Goal: Task Accomplishment & Management: Manage account settings

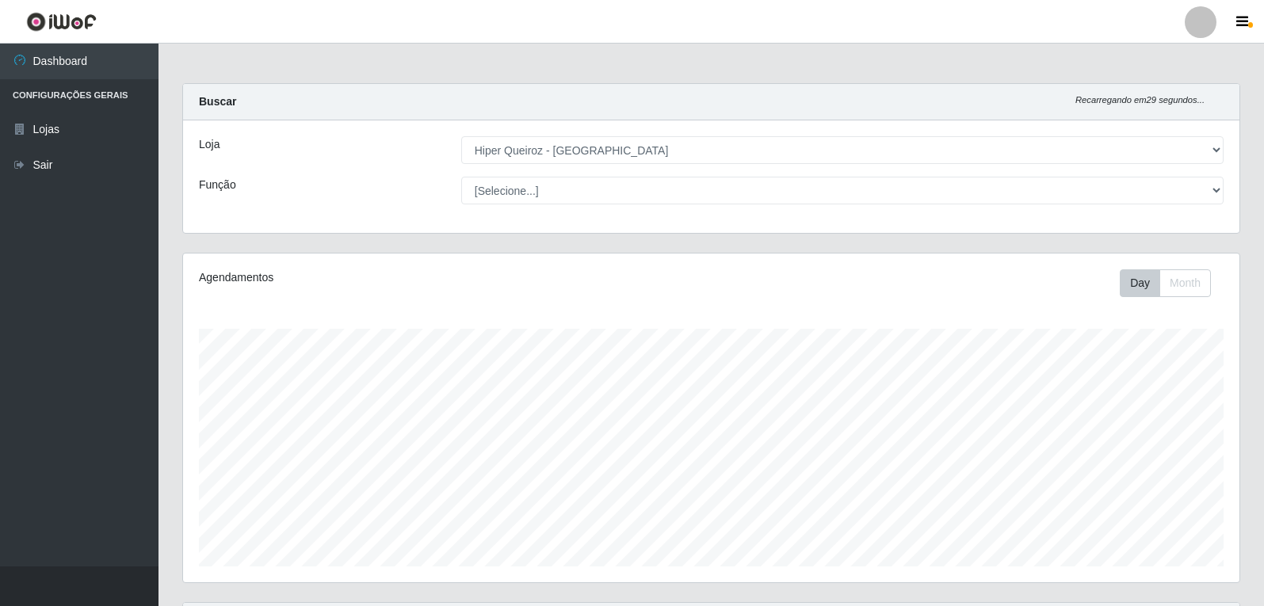
select select "513"
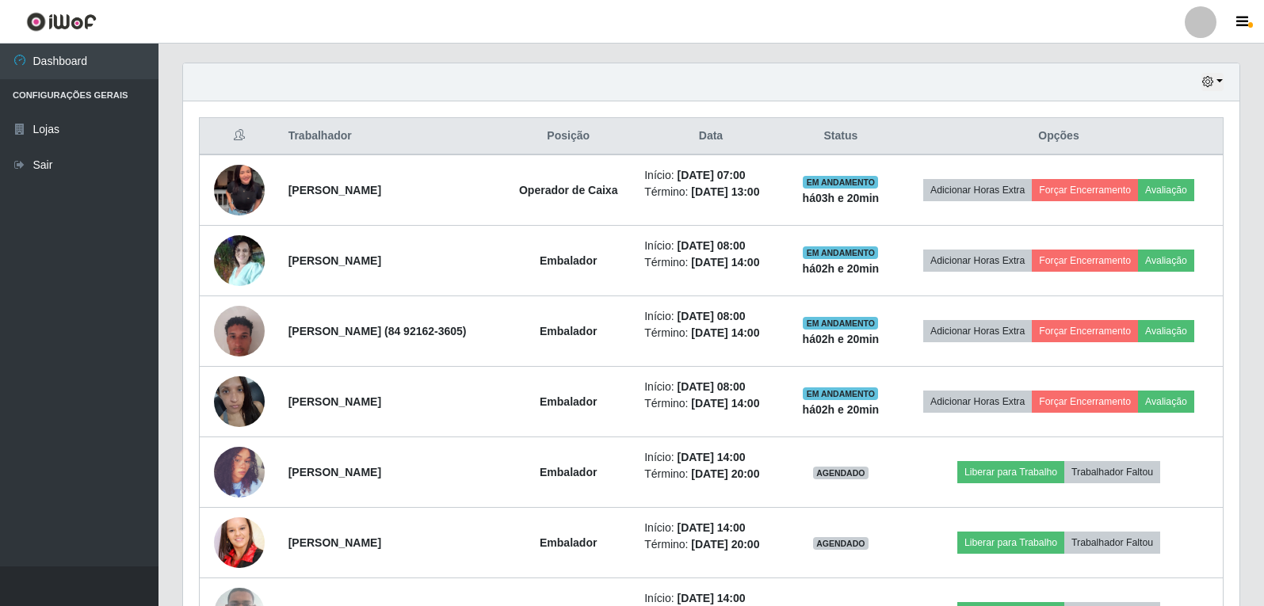
scroll to position [555, 0]
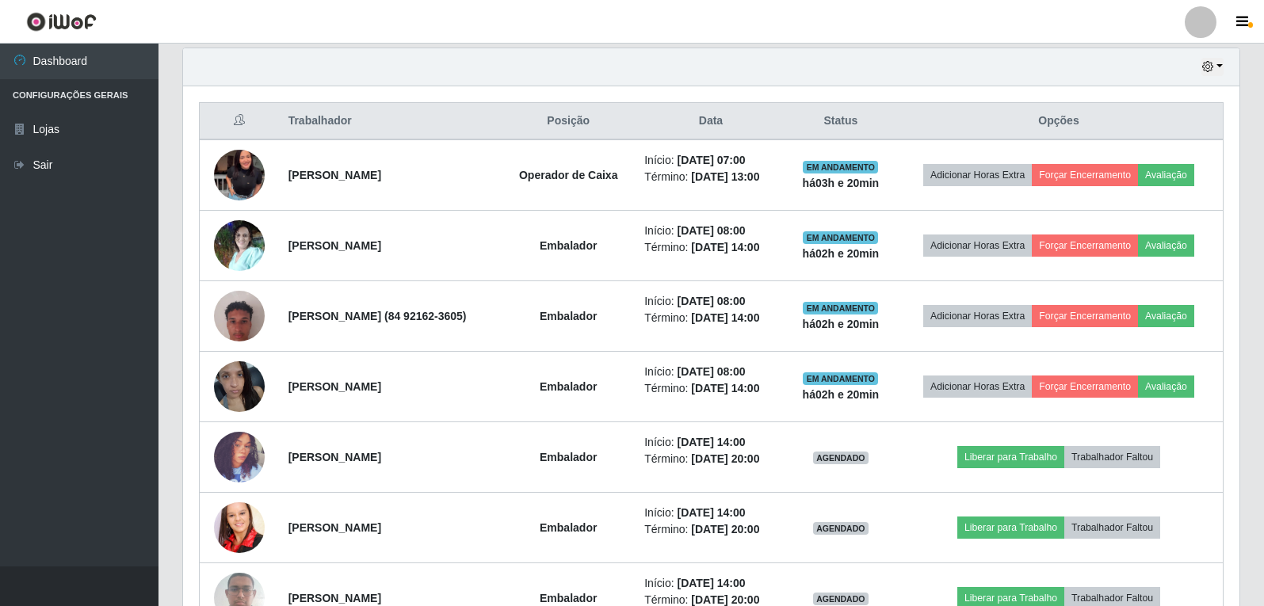
click at [1226, 68] on div "Hoje 1 dia 3 dias 1 Semana Não encerrados" at bounding box center [711, 67] width 1056 height 38
click at [1215, 68] on button "button" at bounding box center [1212, 67] width 22 height 18
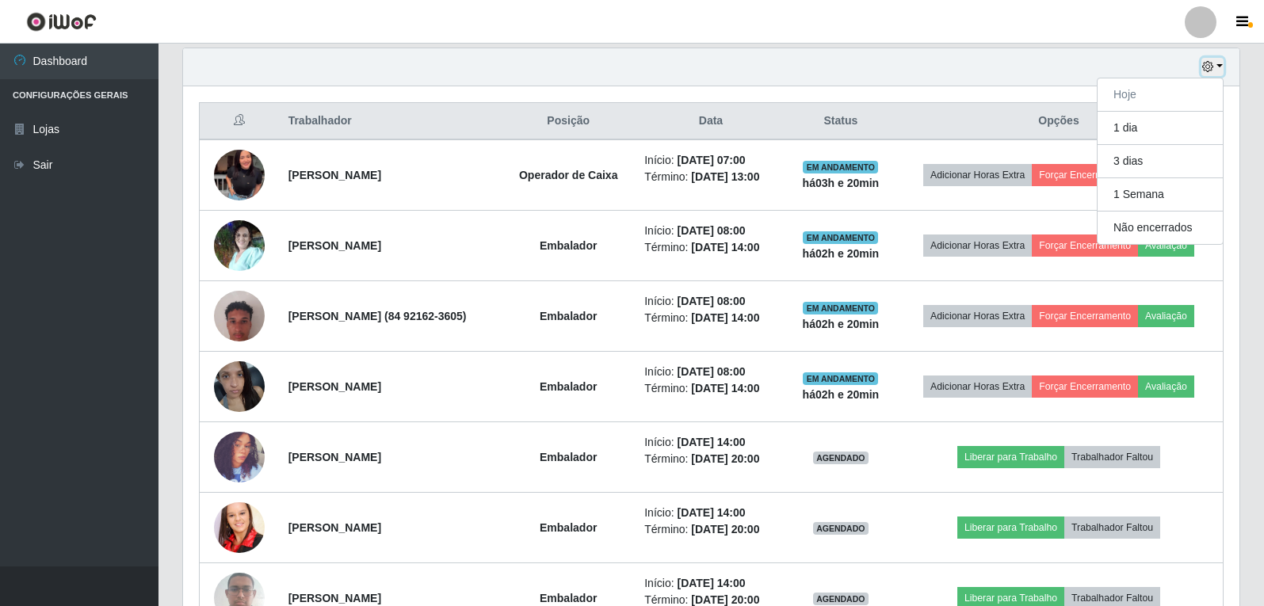
scroll to position [25, 0]
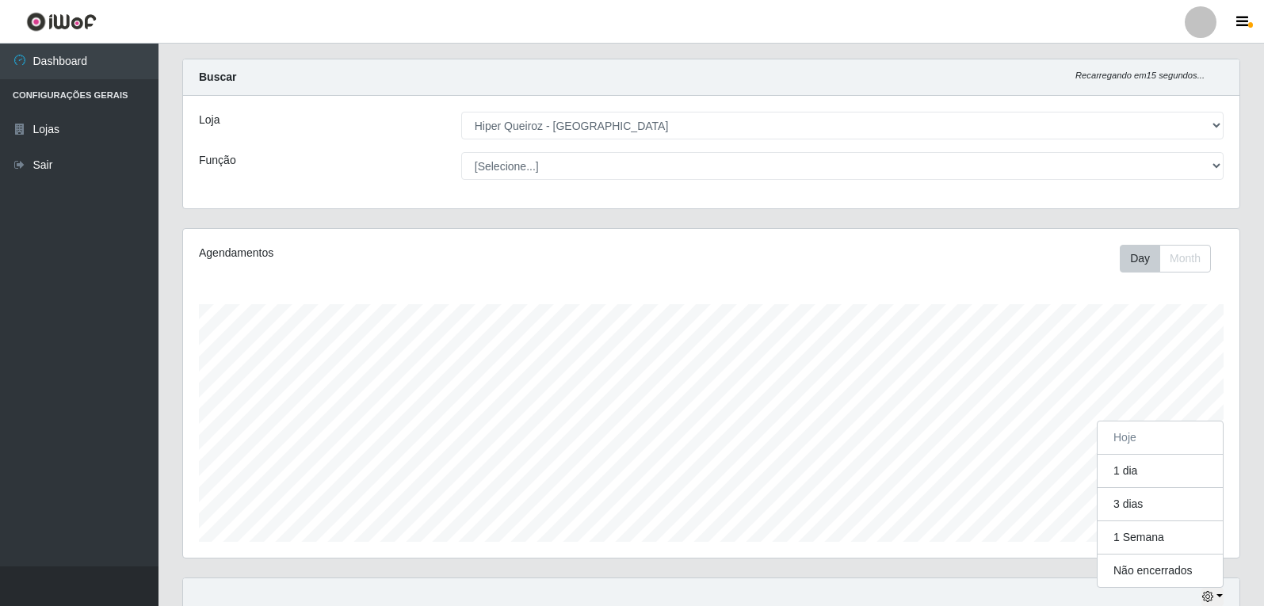
click at [1223, 122] on div "[Selecione...] Hiper Queiroz - [GEOGRAPHIC_DATA]" at bounding box center [842, 126] width 786 height 28
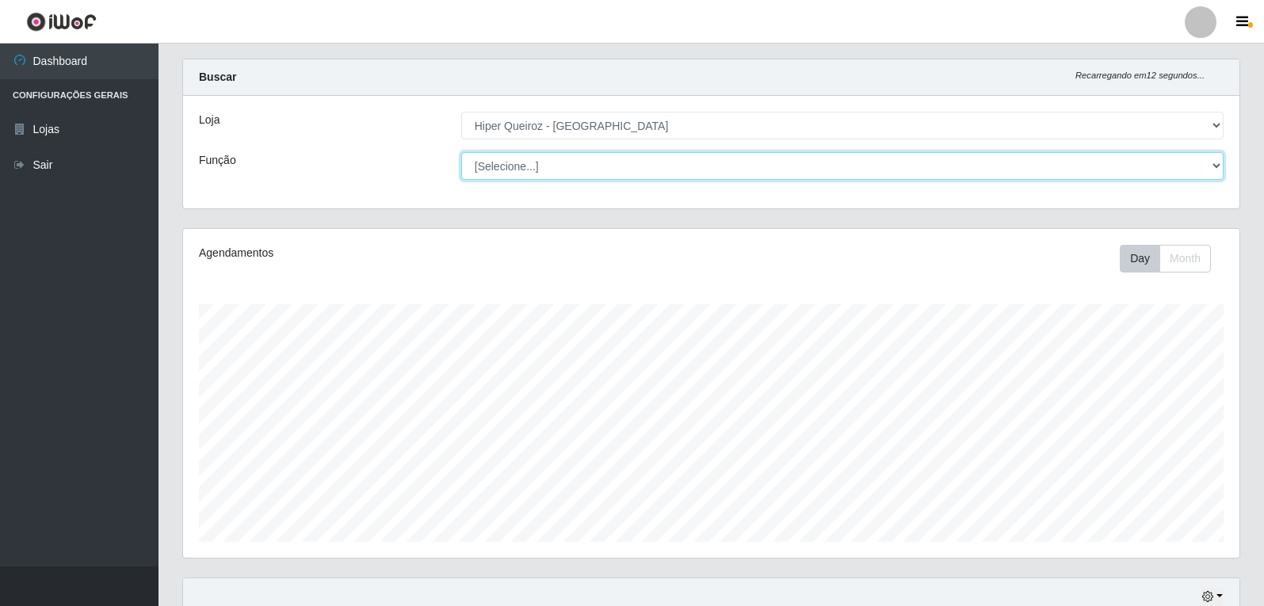
click at [1209, 161] on select "[Selecione...] Embalador Embalador + Embalador ++ Operador de Caixa Operador de…" at bounding box center [842, 166] width 762 height 28
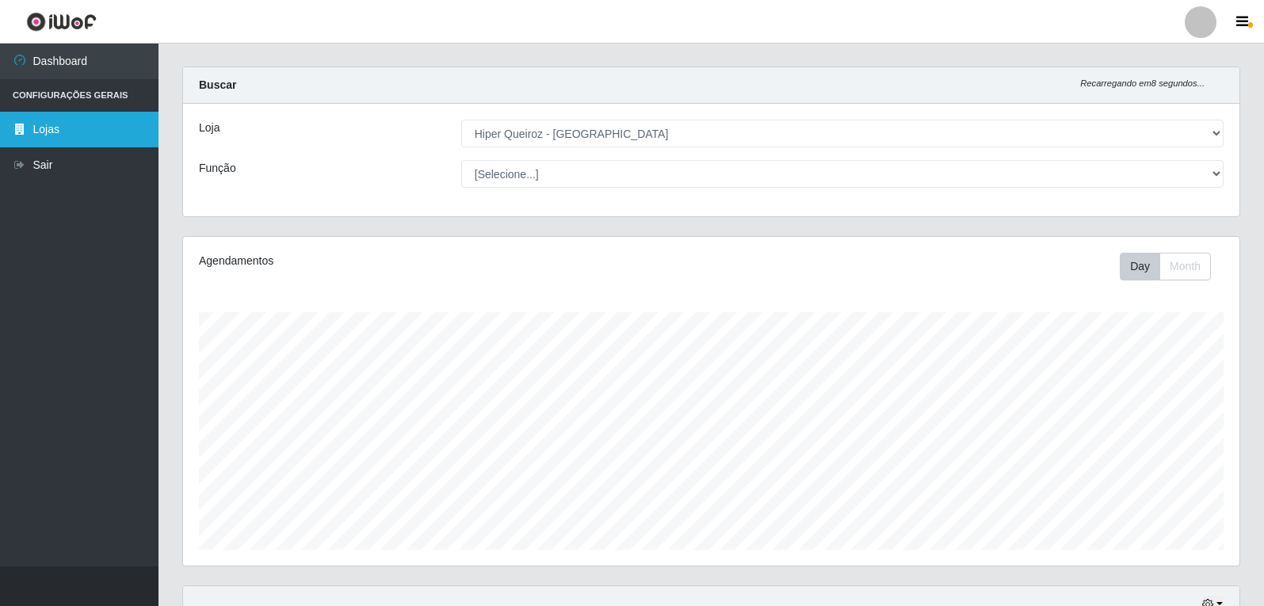
click at [36, 126] on link "Lojas" at bounding box center [79, 130] width 158 height 36
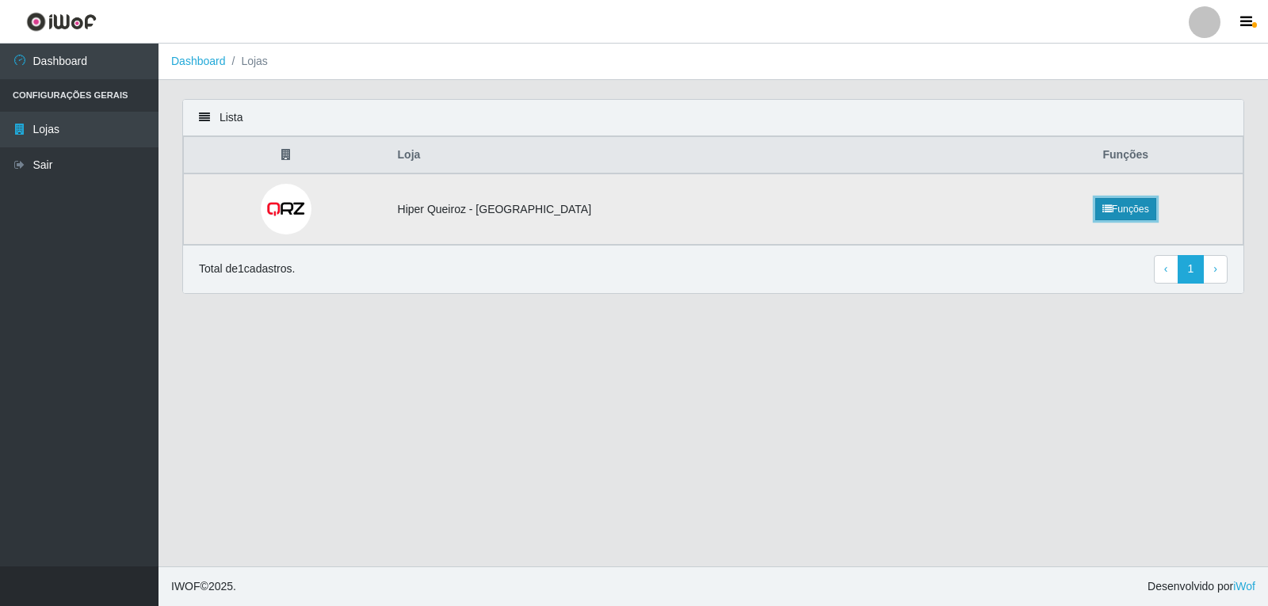
click at [1095, 213] on link "Funções" at bounding box center [1125, 209] width 61 height 22
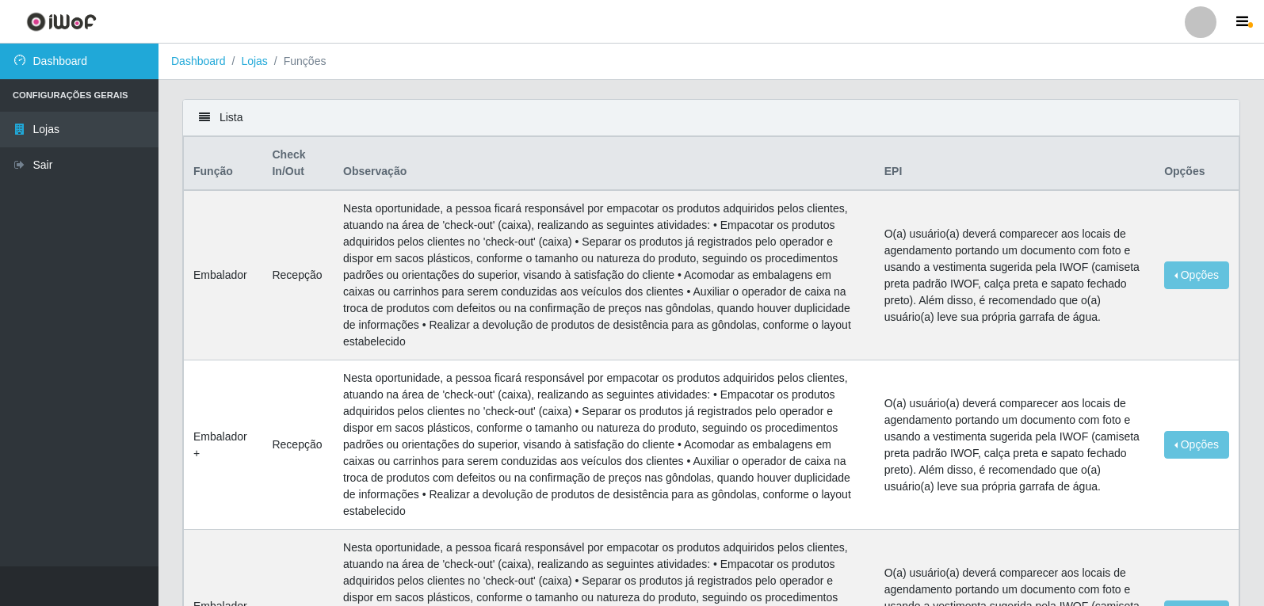
click at [73, 62] on link "Dashboard" at bounding box center [79, 62] width 158 height 36
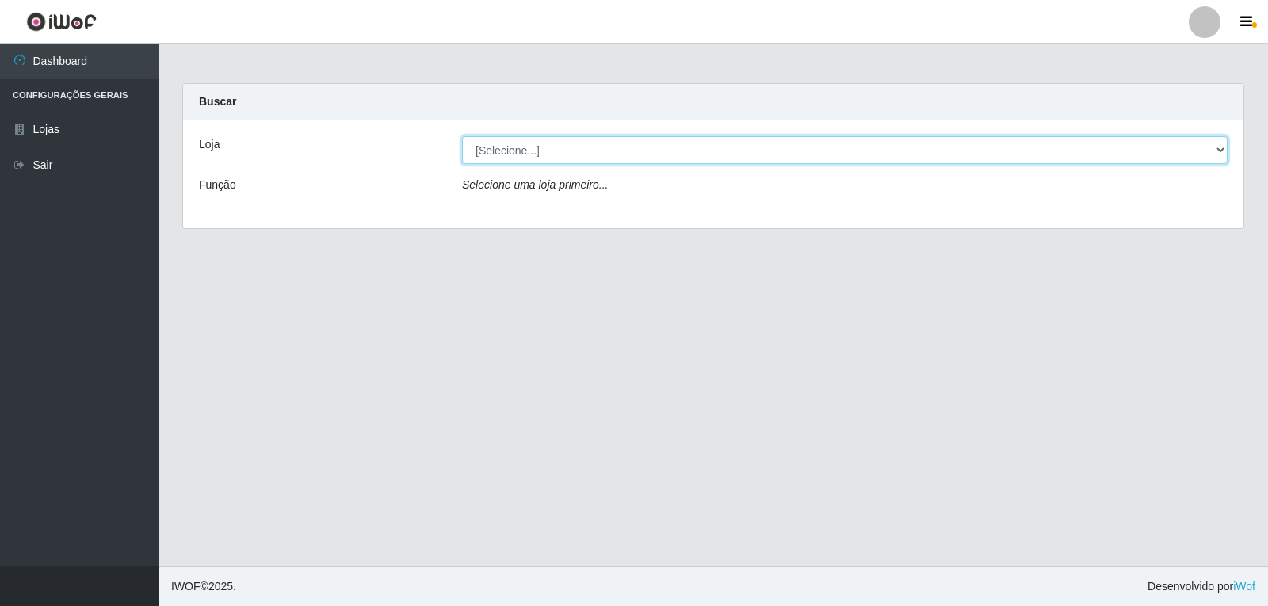
click at [1212, 155] on select "[Selecione...] Hiper Queiroz - [GEOGRAPHIC_DATA]" at bounding box center [844, 150] width 765 height 28
select select "513"
click at [462, 136] on select "[Selecione...] Hiper Queiroz - [GEOGRAPHIC_DATA]" at bounding box center [844, 150] width 765 height 28
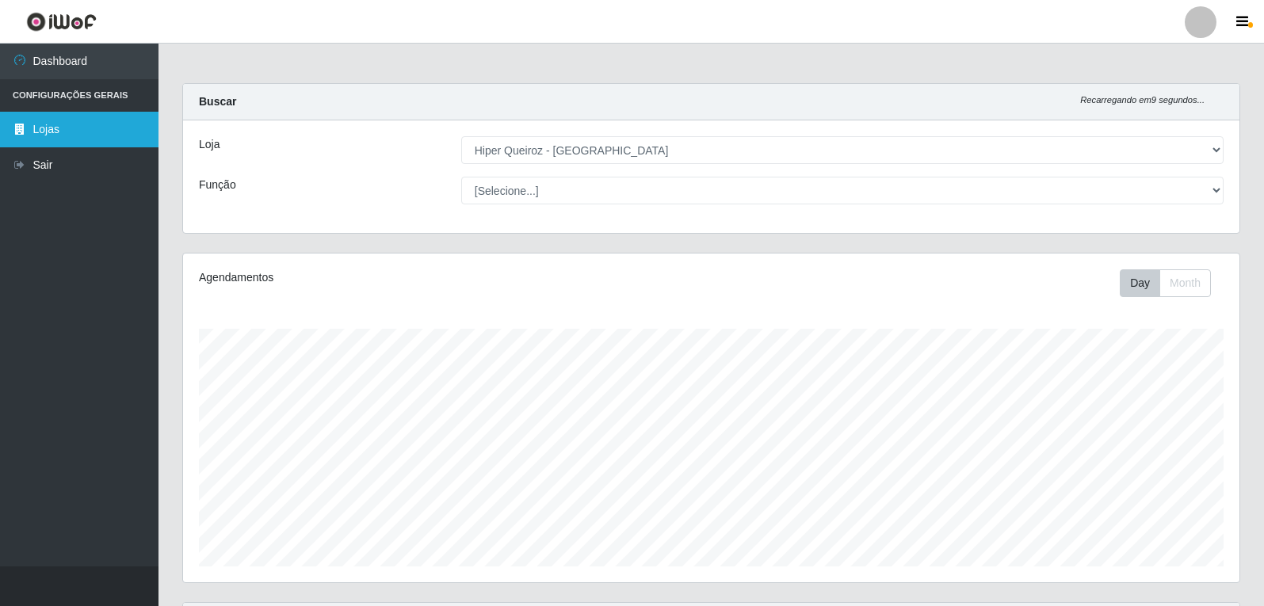
click at [35, 135] on link "Lojas" at bounding box center [79, 130] width 158 height 36
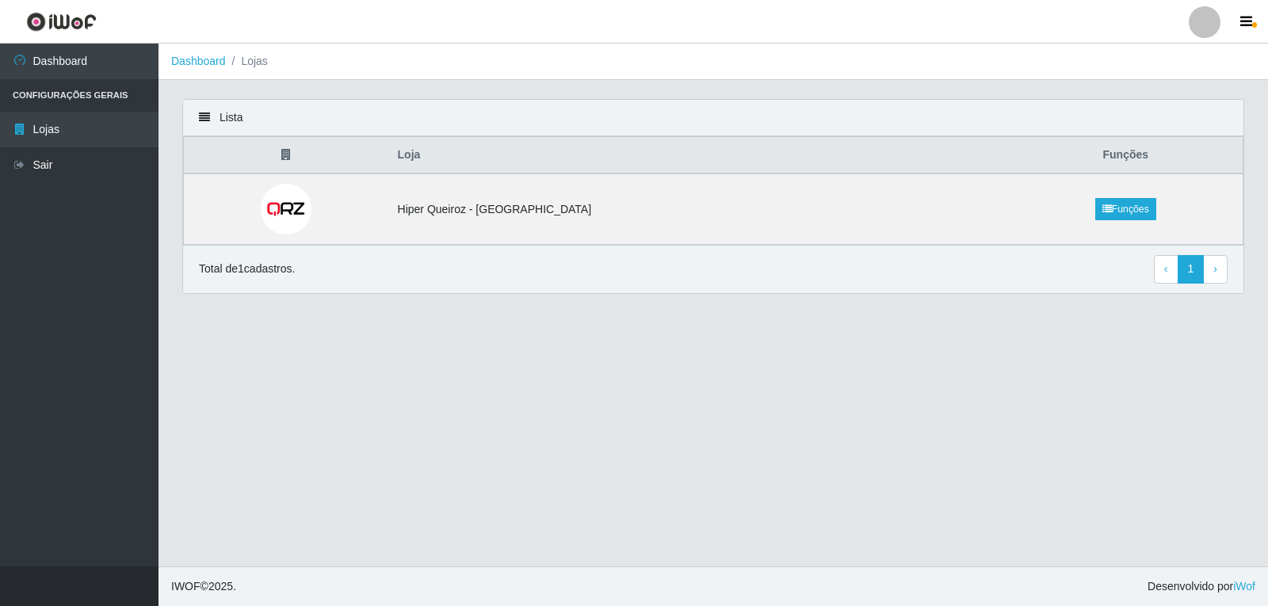
click at [79, 102] on li "Configurações Gerais" at bounding box center [79, 95] width 158 height 32
click at [110, 97] on li "Configurações Gerais" at bounding box center [79, 95] width 158 height 32
click at [53, 132] on link "Lojas" at bounding box center [79, 130] width 158 height 36
click at [100, 71] on link "Dashboard" at bounding box center [79, 62] width 158 height 36
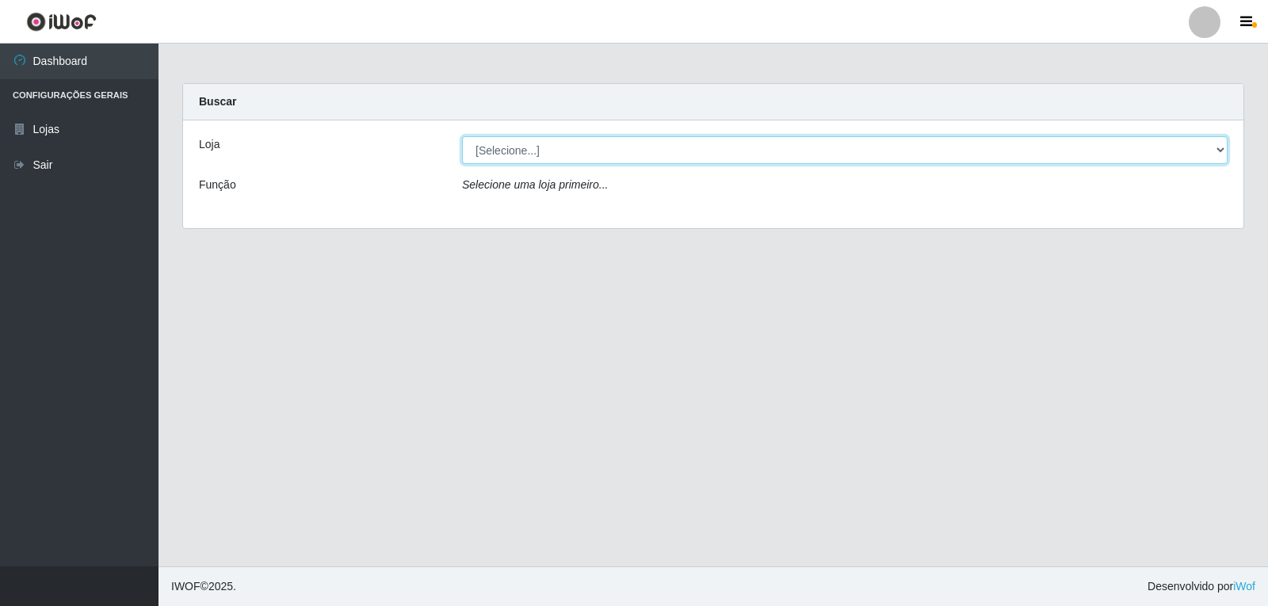
click at [1221, 147] on select "[Selecione...] Hiper Queiroz - [GEOGRAPHIC_DATA]" at bounding box center [844, 150] width 765 height 28
select select "513"
click at [462, 136] on select "[Selecione...] Hiper Queiroz - [GEOGRAPHIC_DATA]" at bounding box center [844, 150] width 765 height 28
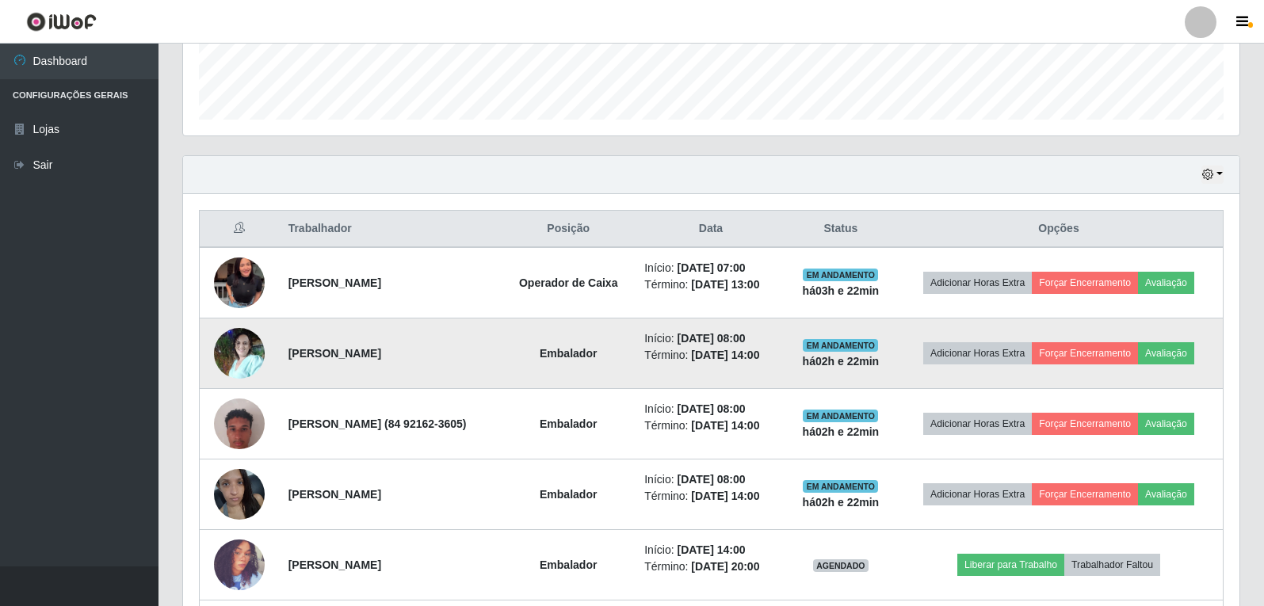
scroll to position [427, 0]
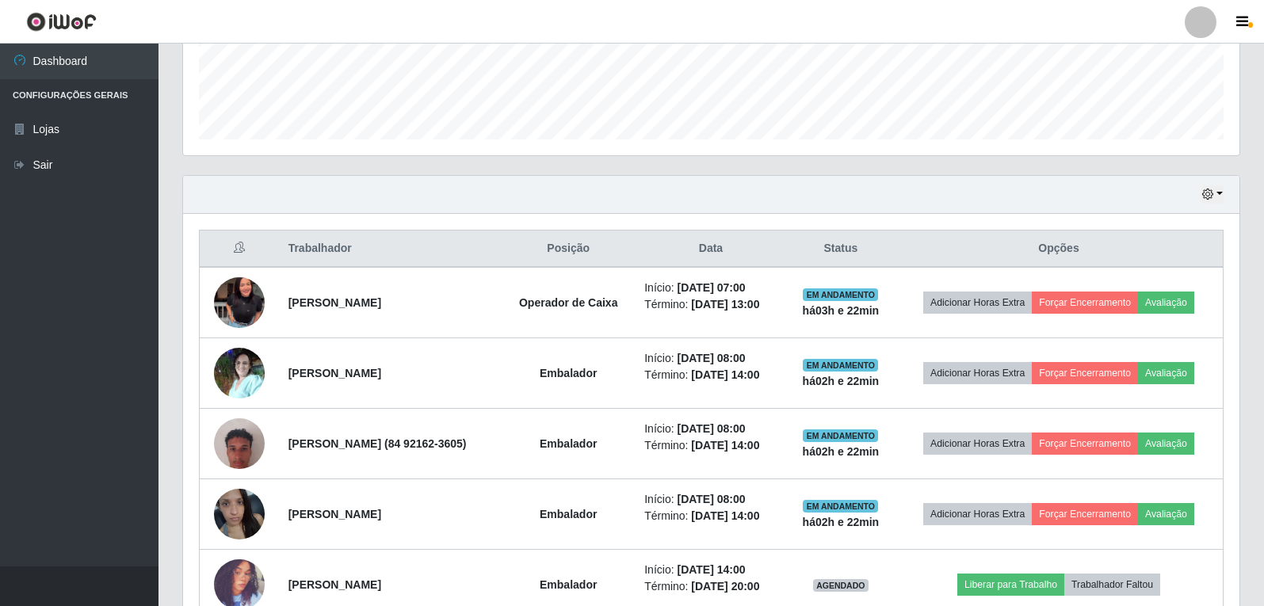
click at [887, 254] on th "Status" at bounding box center [841, 249] width 108 height 37
click at [1223, 193] on button "button" at bounding box center [1212, 194] width 22 height 18
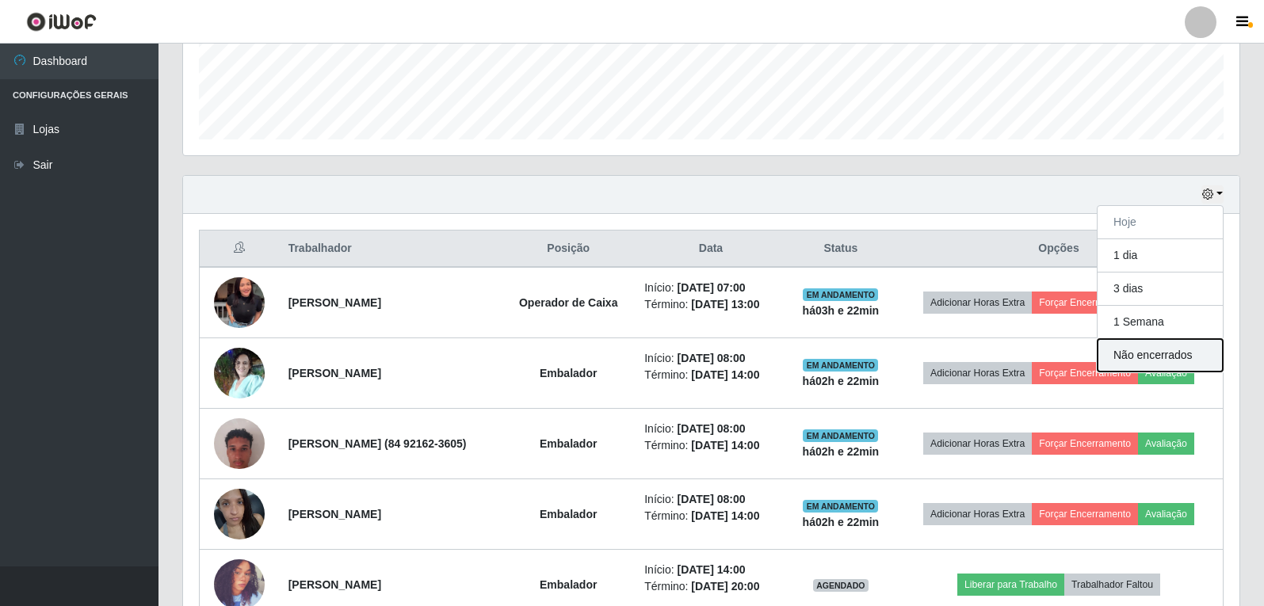
click at [1143, 368] on button "Não encerrados" at bounding box center [1159, 355] width 125 height 32
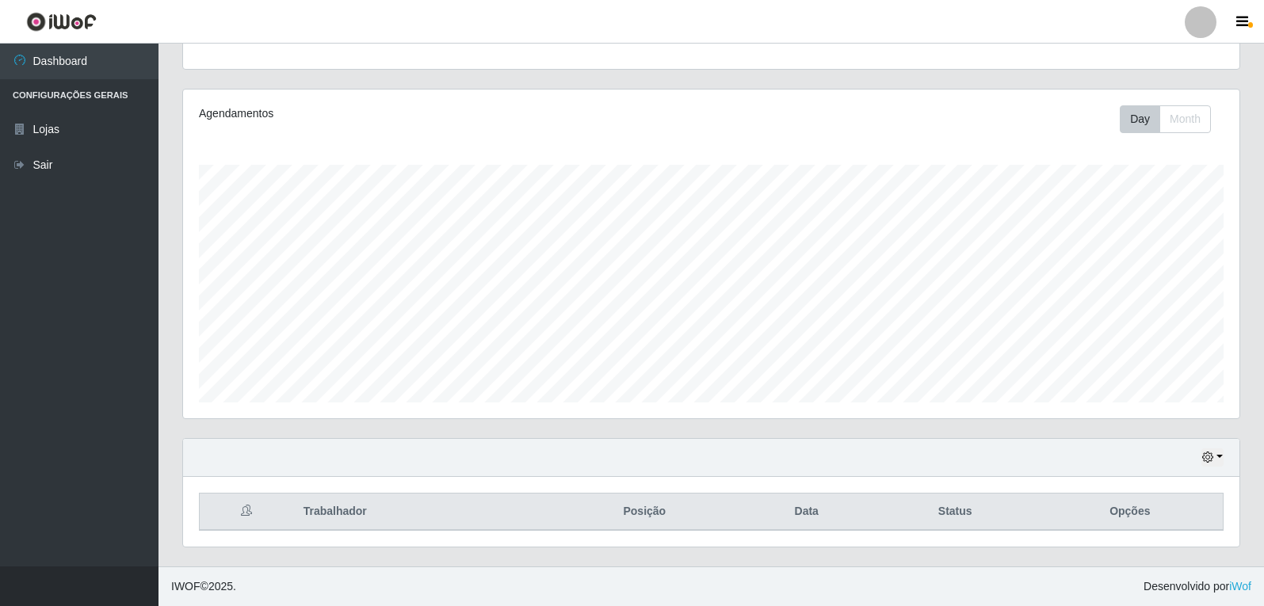
scroll to position [0, 0]
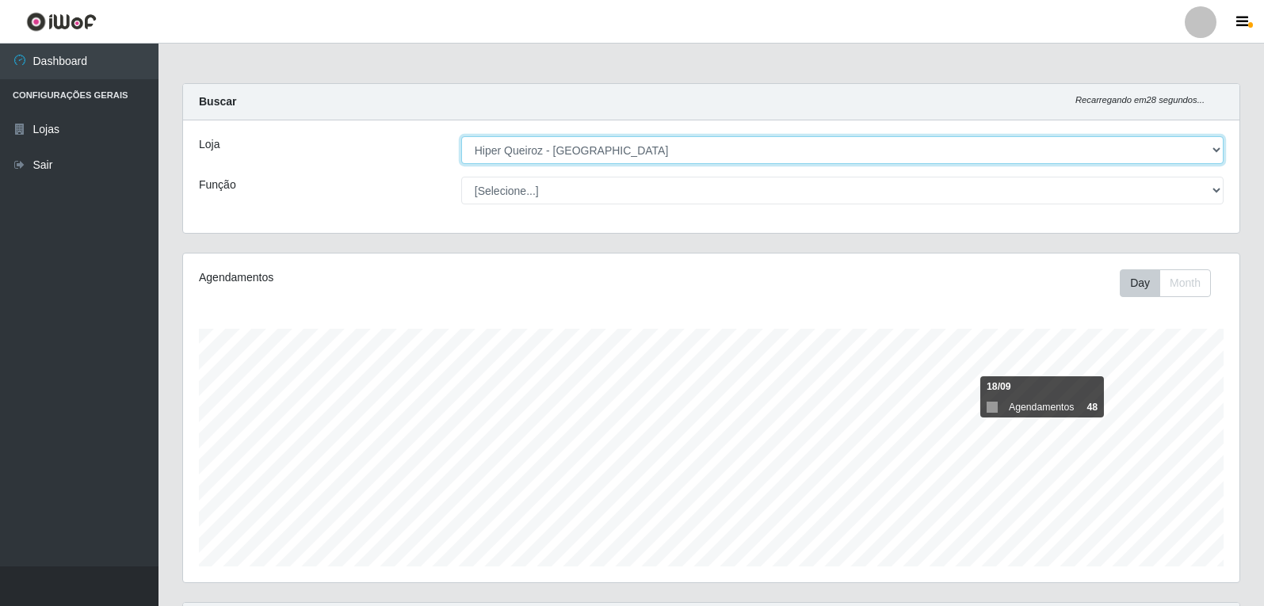
click at [1215, 157] on select "[Selecione...] Hiper Queiroz - [GEOGRAPHIC_DATA]" at bounding box center [842, 150] width 762 height 28
click at [461, 136] on select "[Selecione...] Hiper Queiroz - [GEOGRAPHIC_DATA]" at bounding box center [842, 150] width 762 height 28
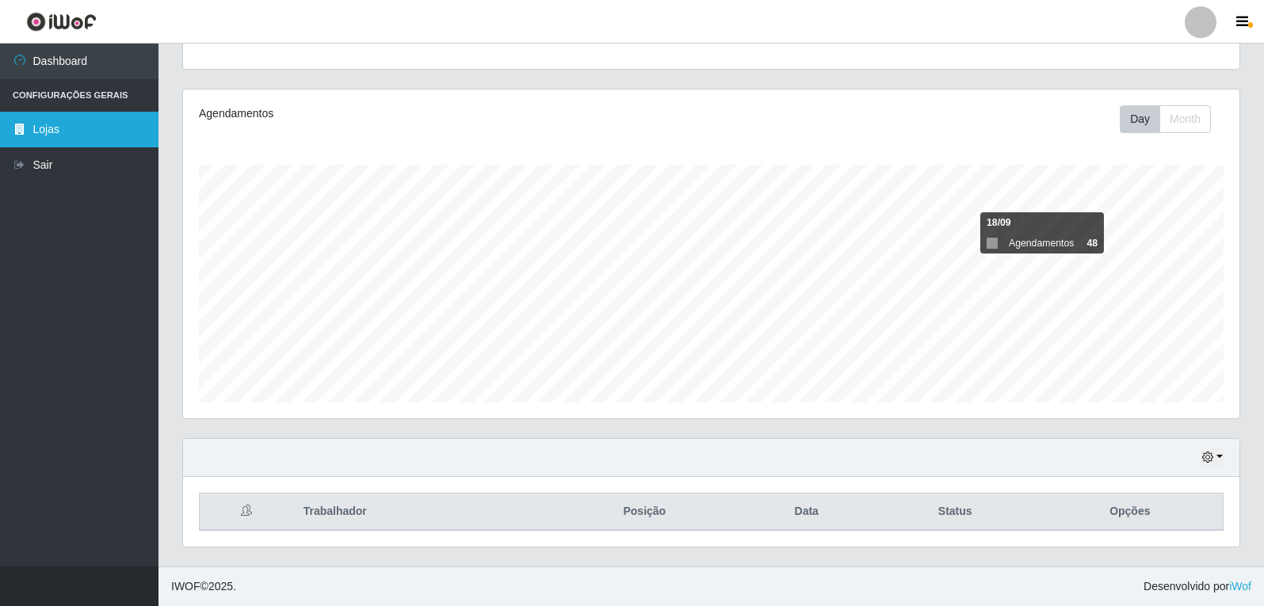
click at [40, 128] on link "Lojas" at bounding box center [79, 130] width 158 height 36
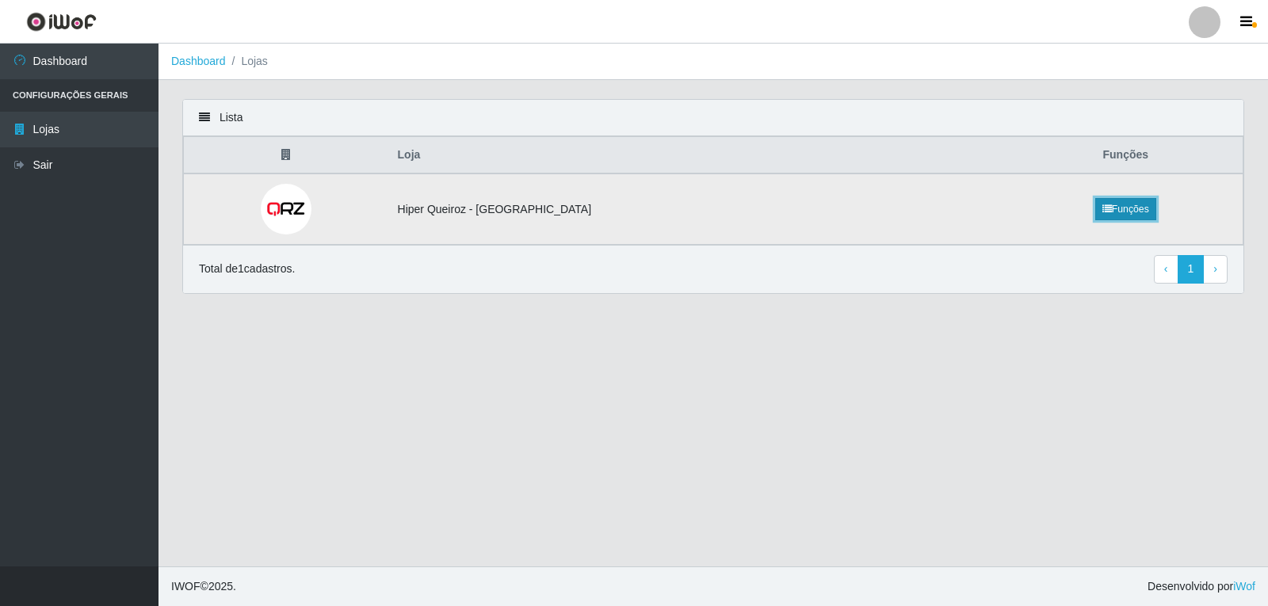
click at [1095, 211] on link "Funções" at bounding box center [1125, 209] width 61 height 22
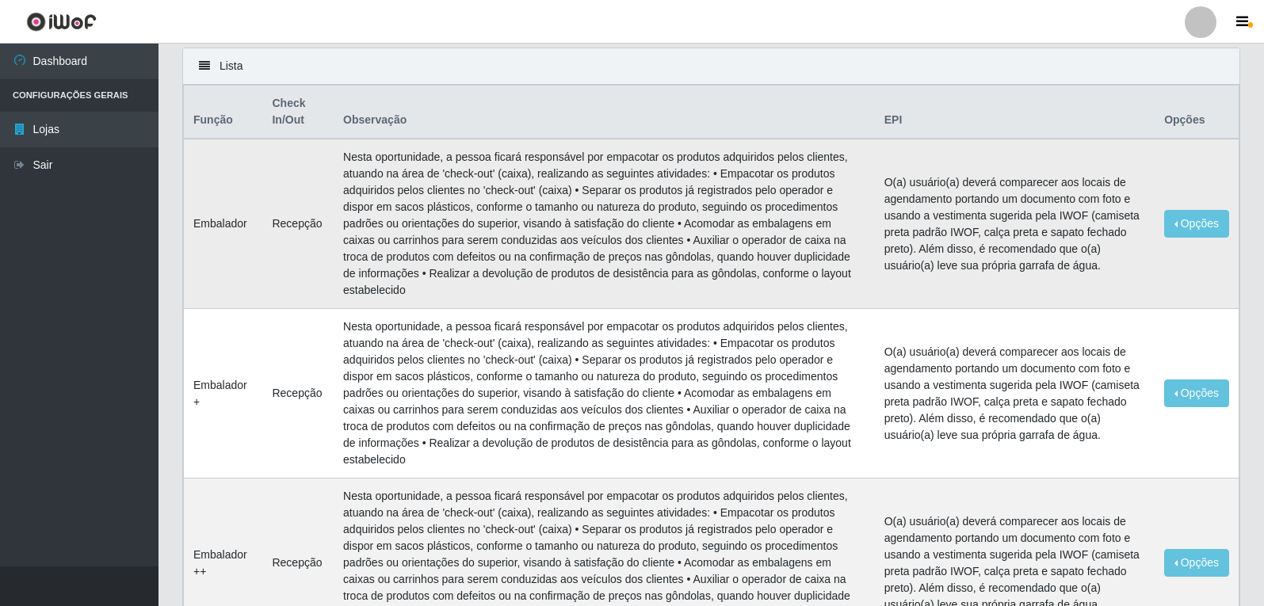
scroll to position [79, 0]
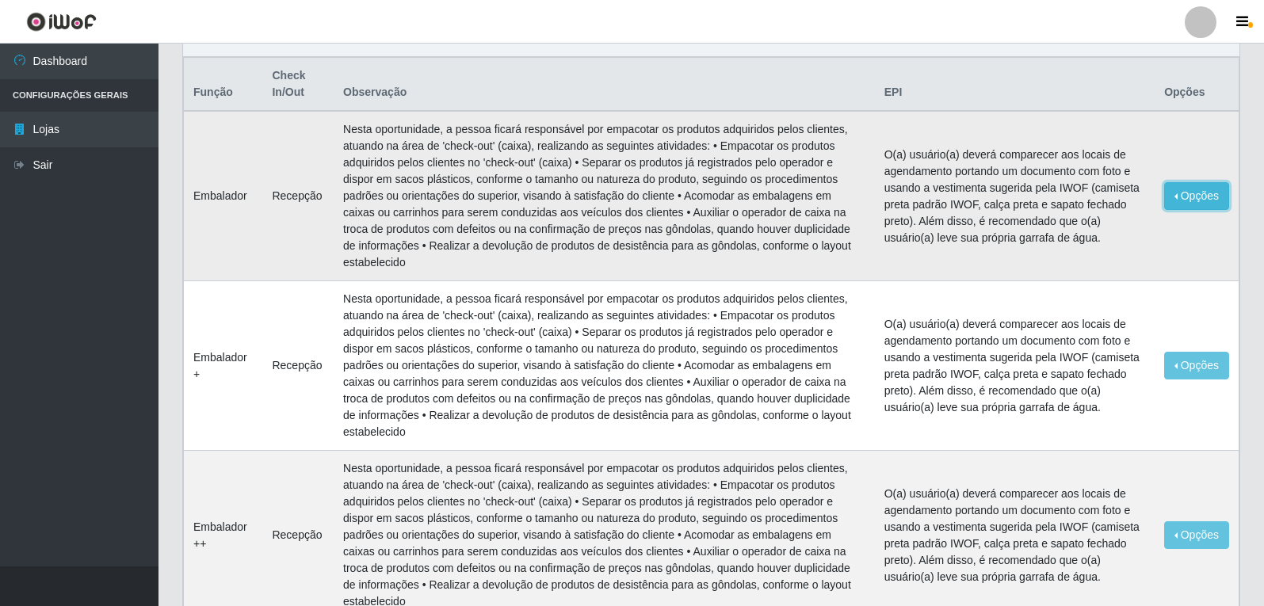
click at [1185, 188] on button "Opções" at bounding box center [1196, 196] width 65 height 28
click at [1090, 242] on td "O(a) usuário(a) deverá comparecer aos locais de agendamento portando um documen…" at bounding box center [1015, 196] width 280 height 170
click at [1179, 191] on button "Opções" at bounding box center [1196, 196] width 65 height 28
click at [1172, 233] on td "Opções Editar" at bounding box center [1196, 196] width 84 height 170
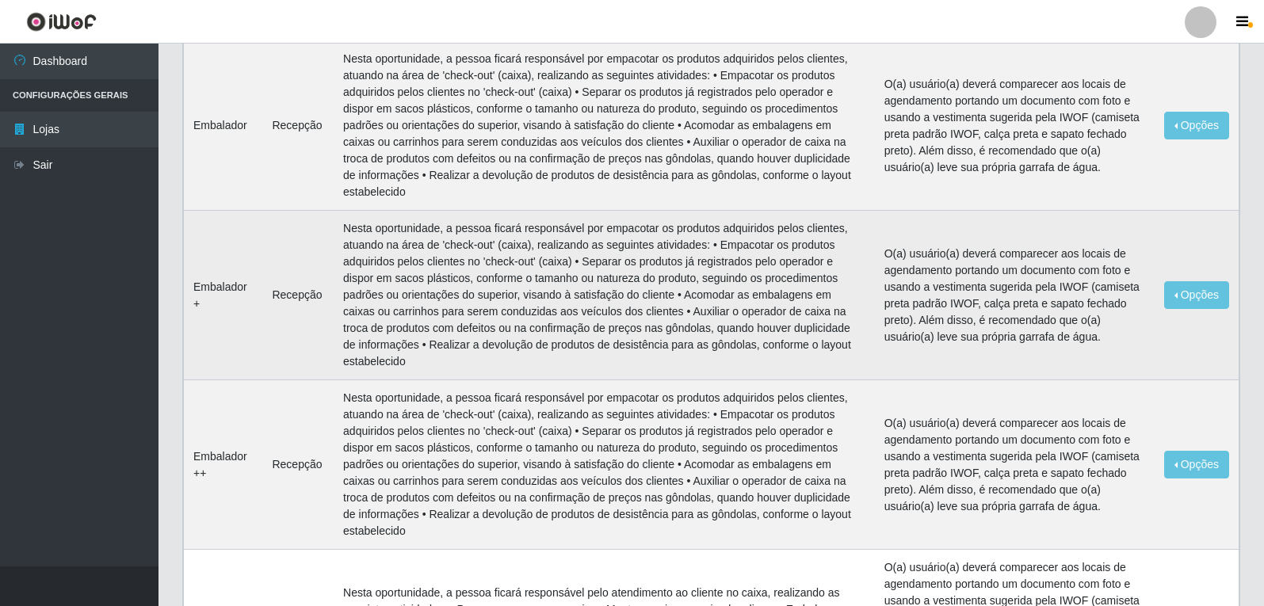
scroll to position [55, 0]
